Goal: Task Accomplishment & Management: Use online tool/utility

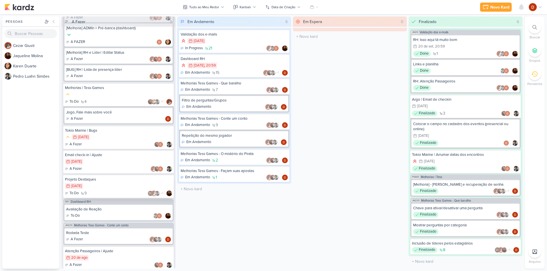
scroll to position [149, 0]
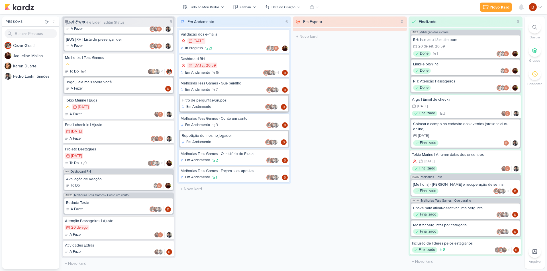
click at [227, 99] on div "Filtro de perguntas/Grupos" at bounding box center [234, 100] width 105 height 5
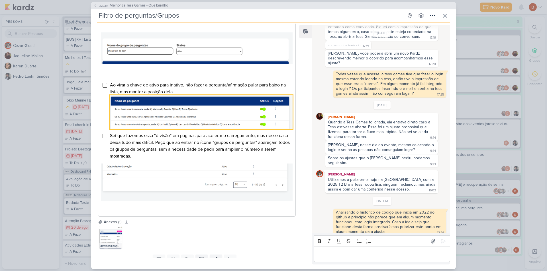
scroll to position [313, 0]
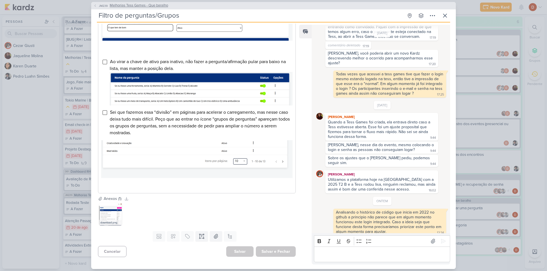
click at [94, 4] on icon at bounding box center [94, 5] width 3 height 3
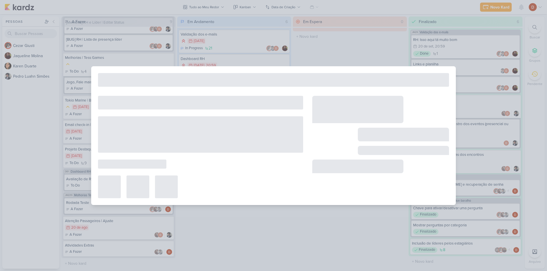
type input "Melhorias Tess Games - Que baralho"
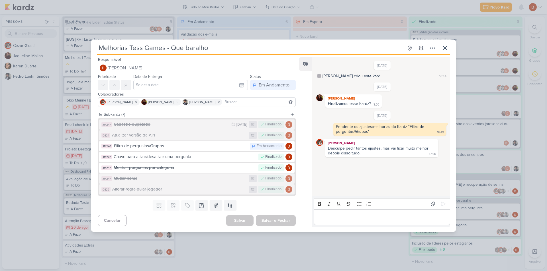
scroll to position [0, 0]
click at [447, 49] on icon at bounding box center [445, 48] width 7 height 7
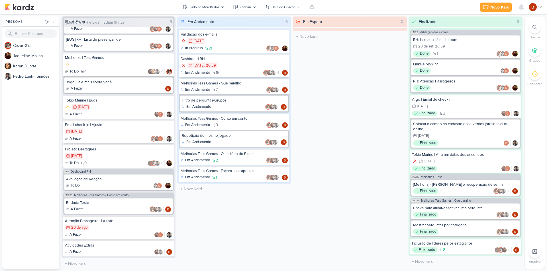
click at [228, 67] on div "30/11 [DATE] 20:59" at bounding box center [234, 66] width 107 height 6
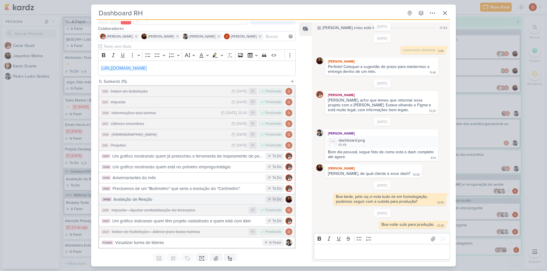
scroll to position [64, 0]
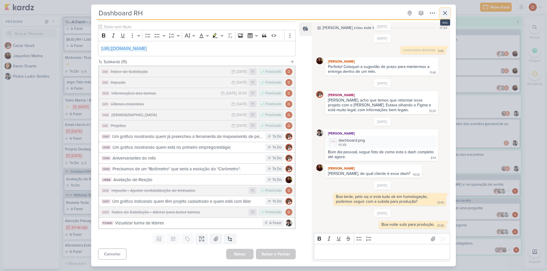
click at [449, 11] on button at bounding box center [445, 13] width 10 height 10
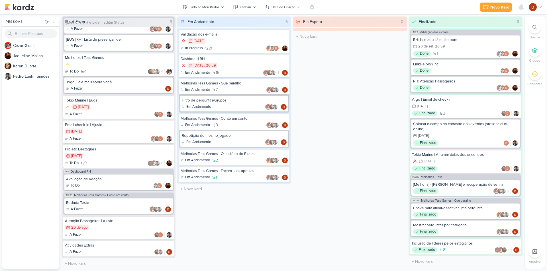
click at [225, 84] on div "Melhorias Tess Games - Que baralho" at bounding box center [234, 83] width 107 height 5
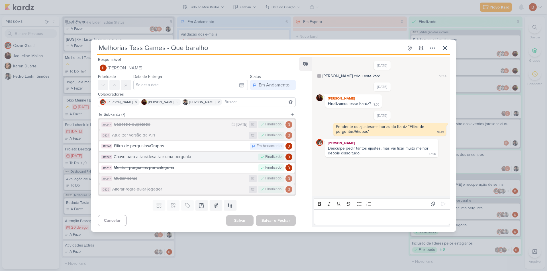
click at [194, 158] on div "Chave para ativar/desativar uma pergunta" at bounding box center [185, 157] width 142 height 7
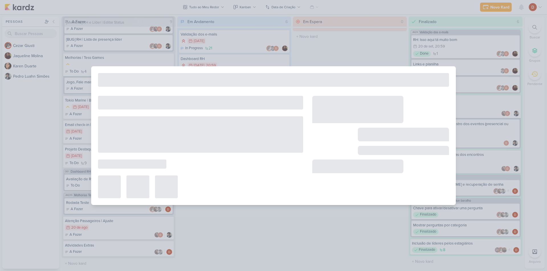
type input "Chave para ativar/desativar uma pergunta"
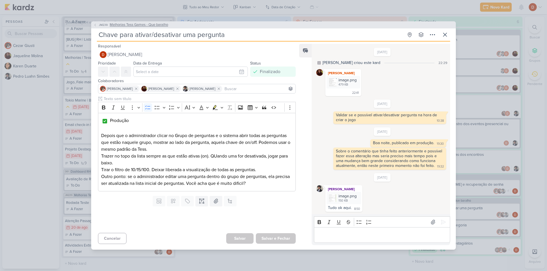
click at [100, 23] on span "JM239" at bounding box center [103, 25] width 11 height 4
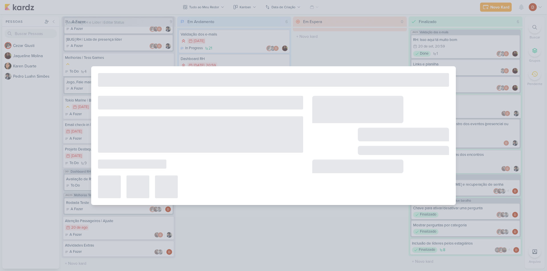
type input "Melhorias Tess Games - Que baralho"
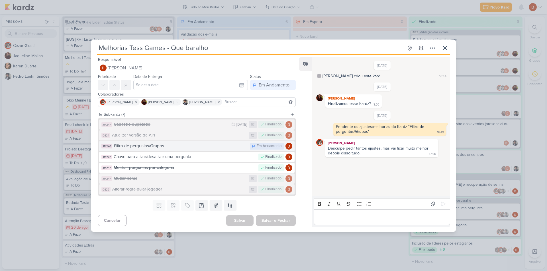
click at [157, 148] on div "Filtro de perguntas/Grupos" at bounding box center [180, 146] width 133 height 7
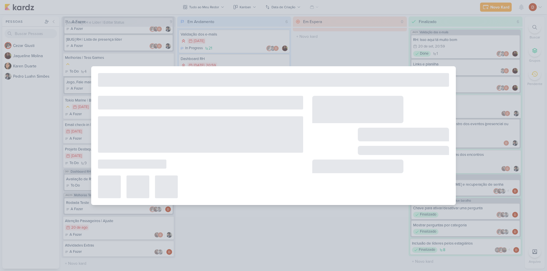
type input "Filtro de perguntas/Grupos"
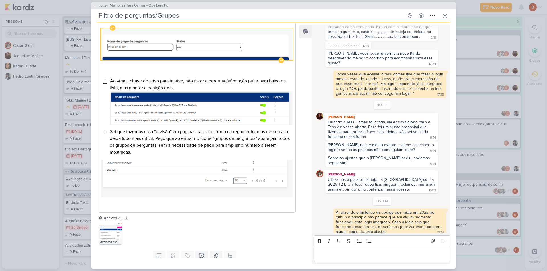
scroll to position [313, 0]
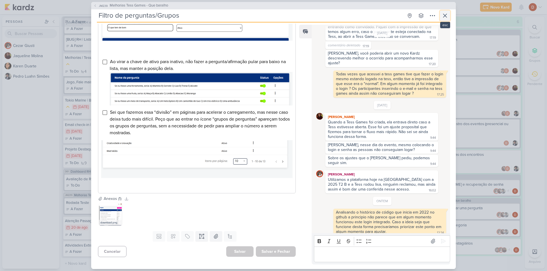
click at [447, 16] on icon at bounding box center [445, 15] width 7 height 7
